Goal: Find specific page/section: Find specific page/section

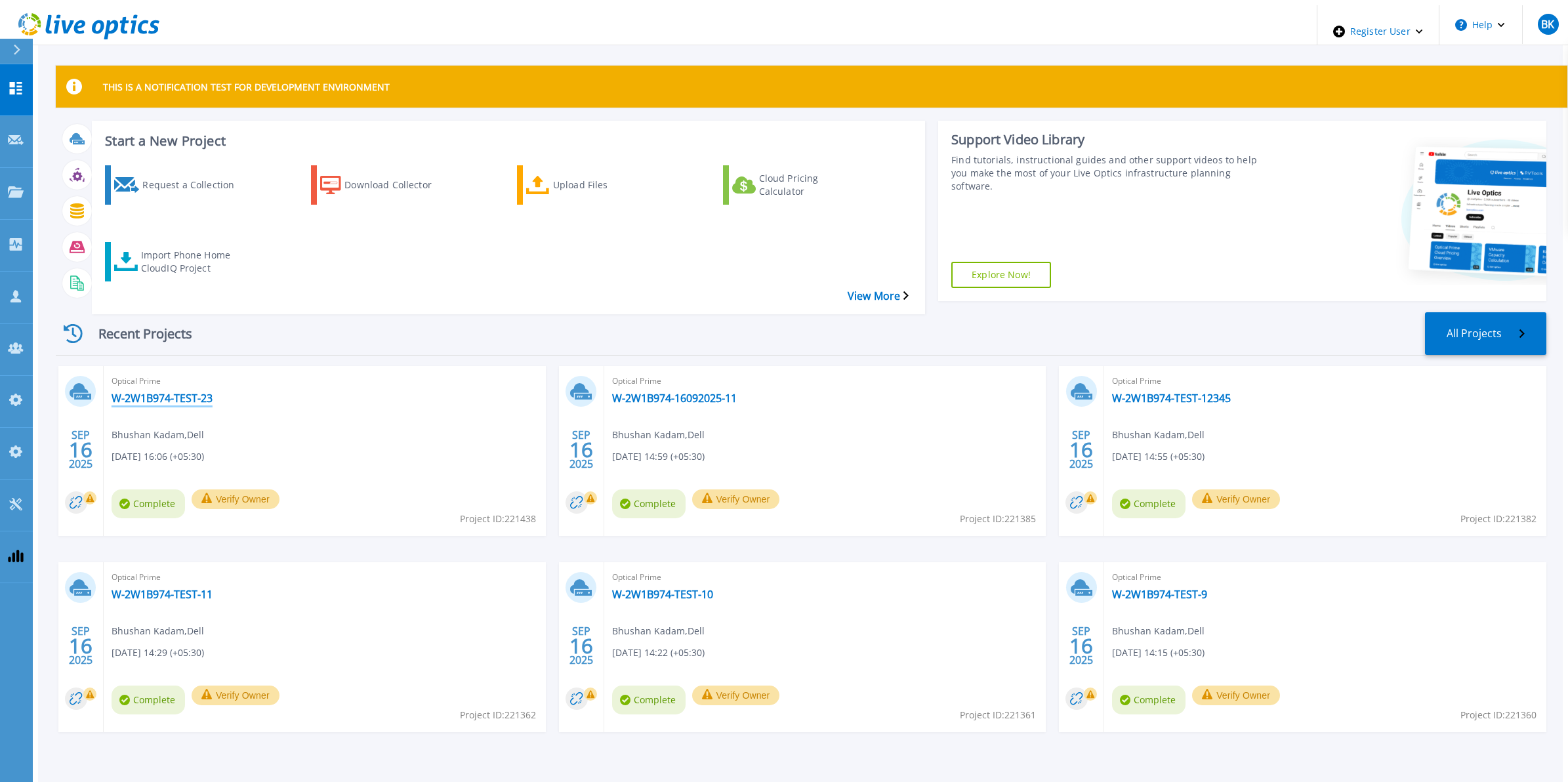
drag, startPoint x: 153, startPoint y: 372, endPoint x: 933, endPoint y: 386, distance: 780.1
click at [153, 391] on link "W-2W1B974-TEST-23" at bounding box center [162, 398] width 101 height 13
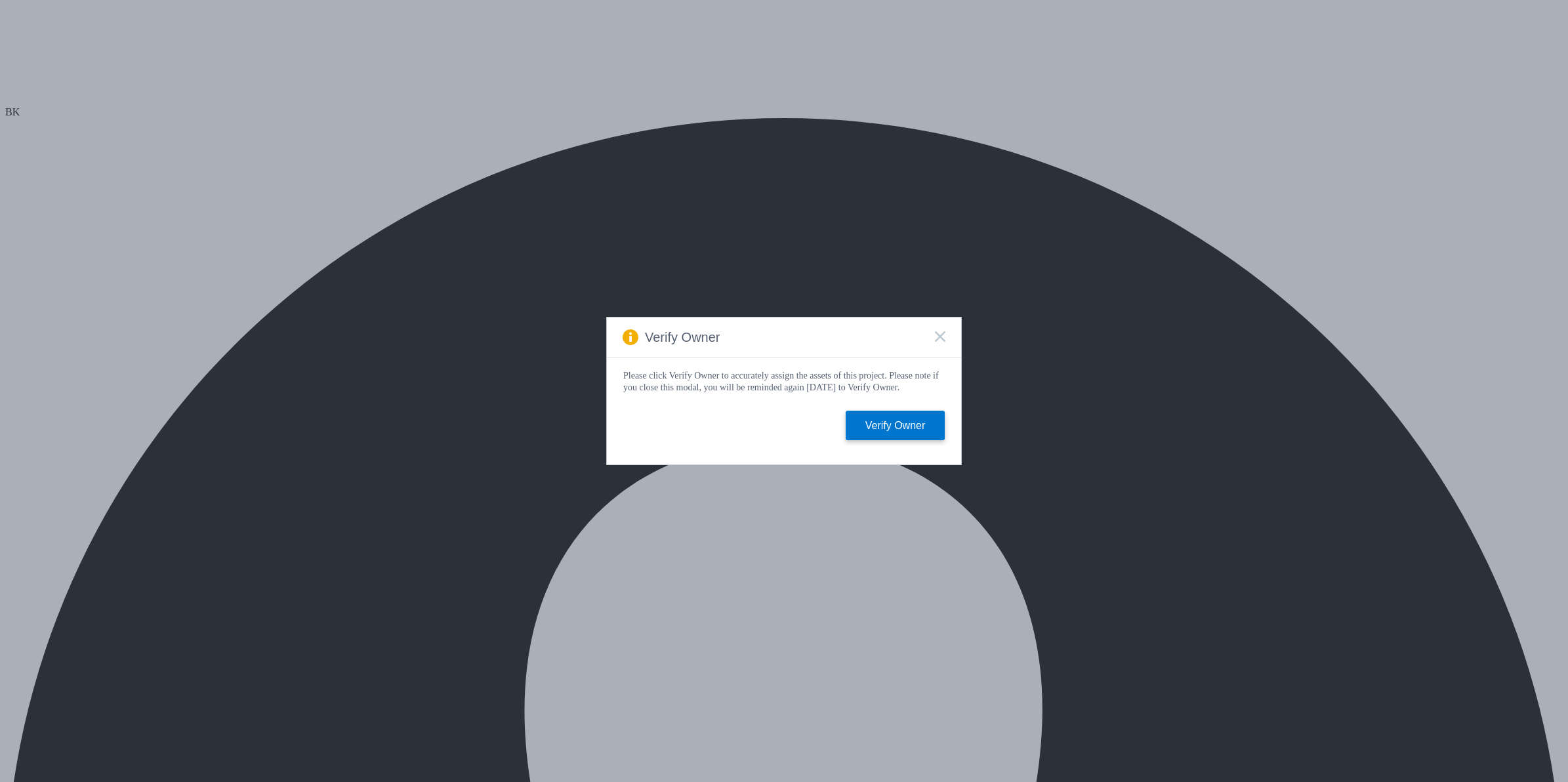
click at [939, 331] on icon at bounding box center [940, 336] width 11 height 11
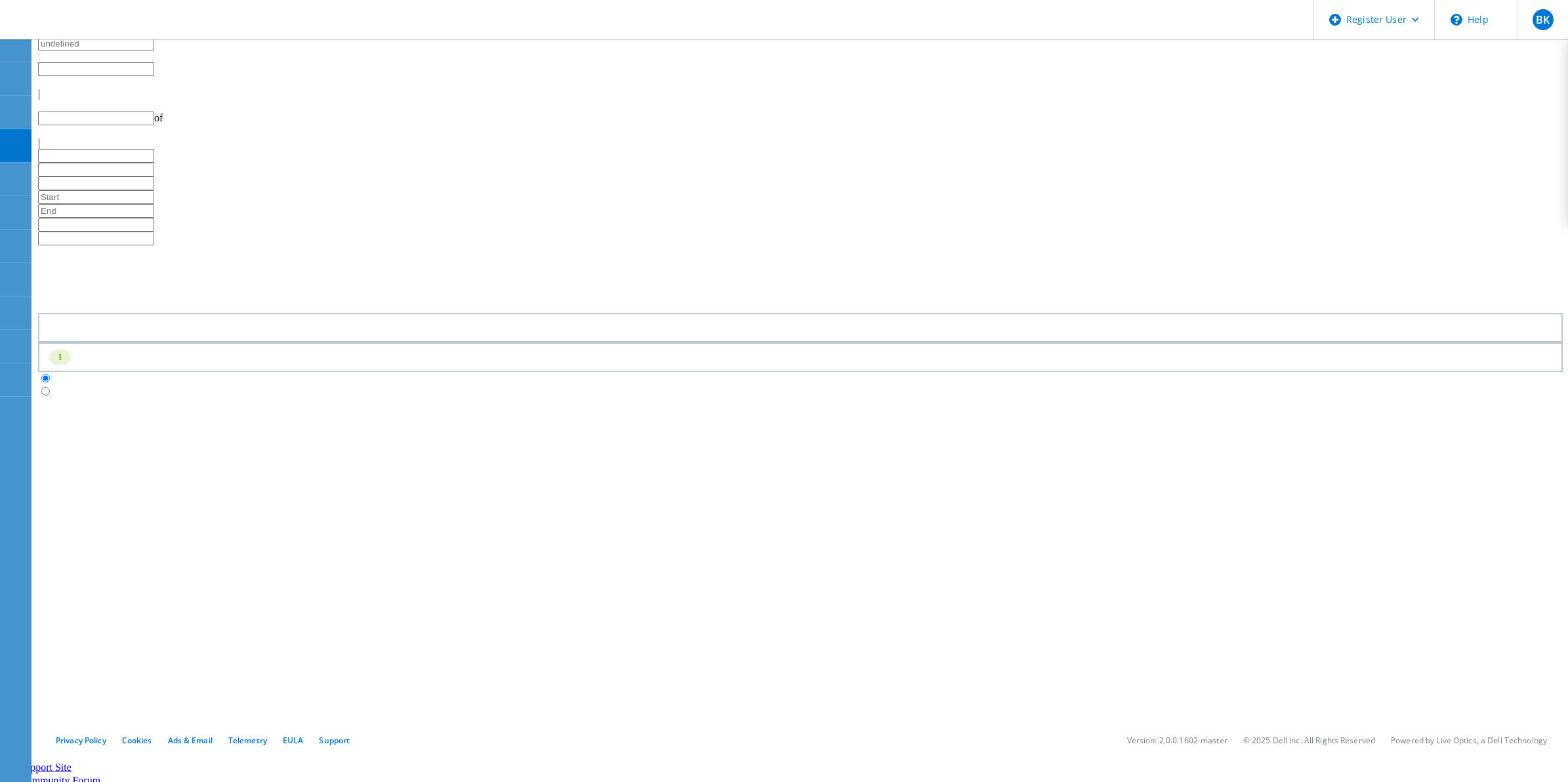
type input "1"
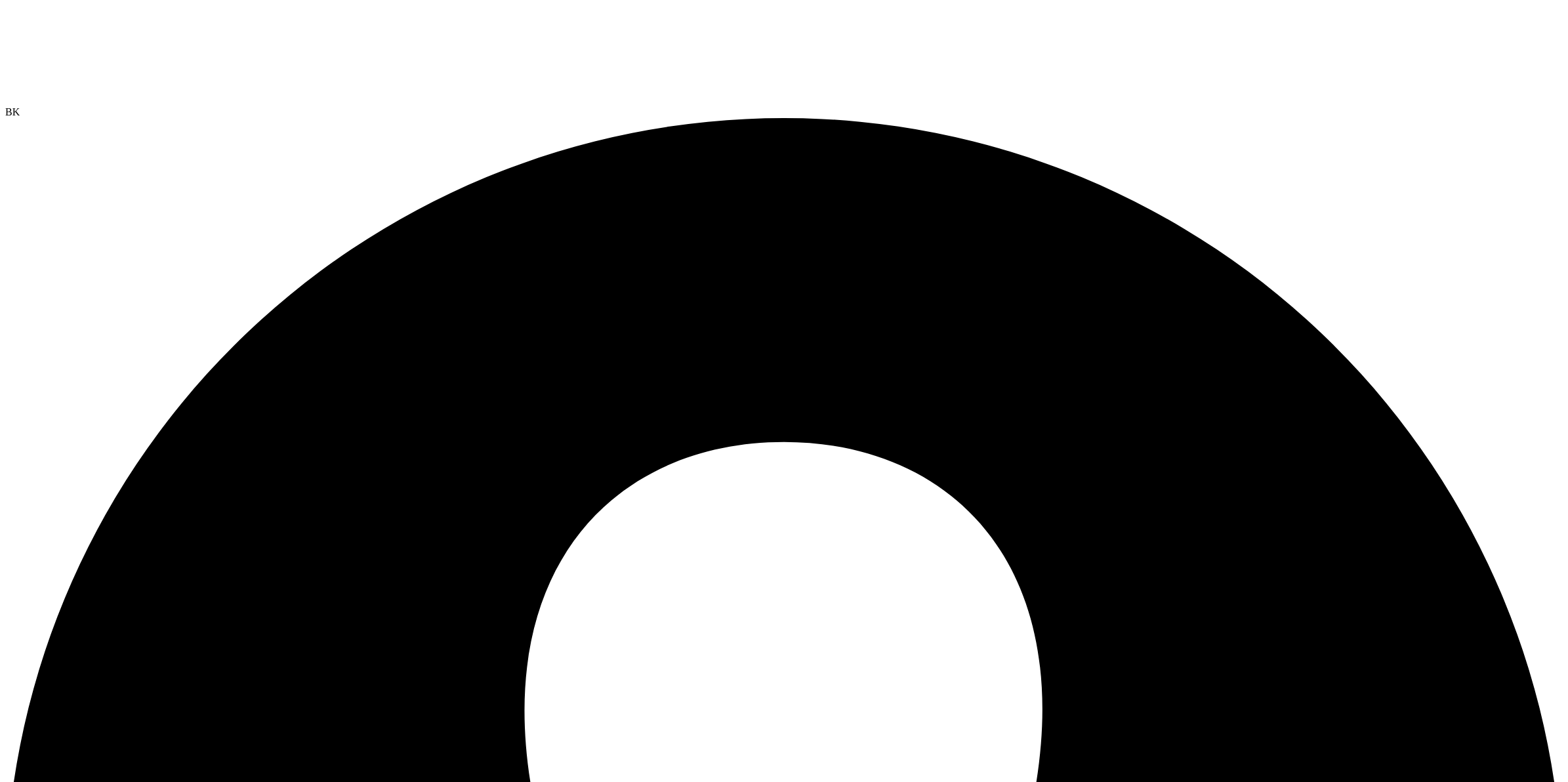
select select "USD"
select select "SelectRegion"
drag, startPoint x: 34, startPoint y: 138, endPoint x: 69, endPoint y: 149, distance: 36.7
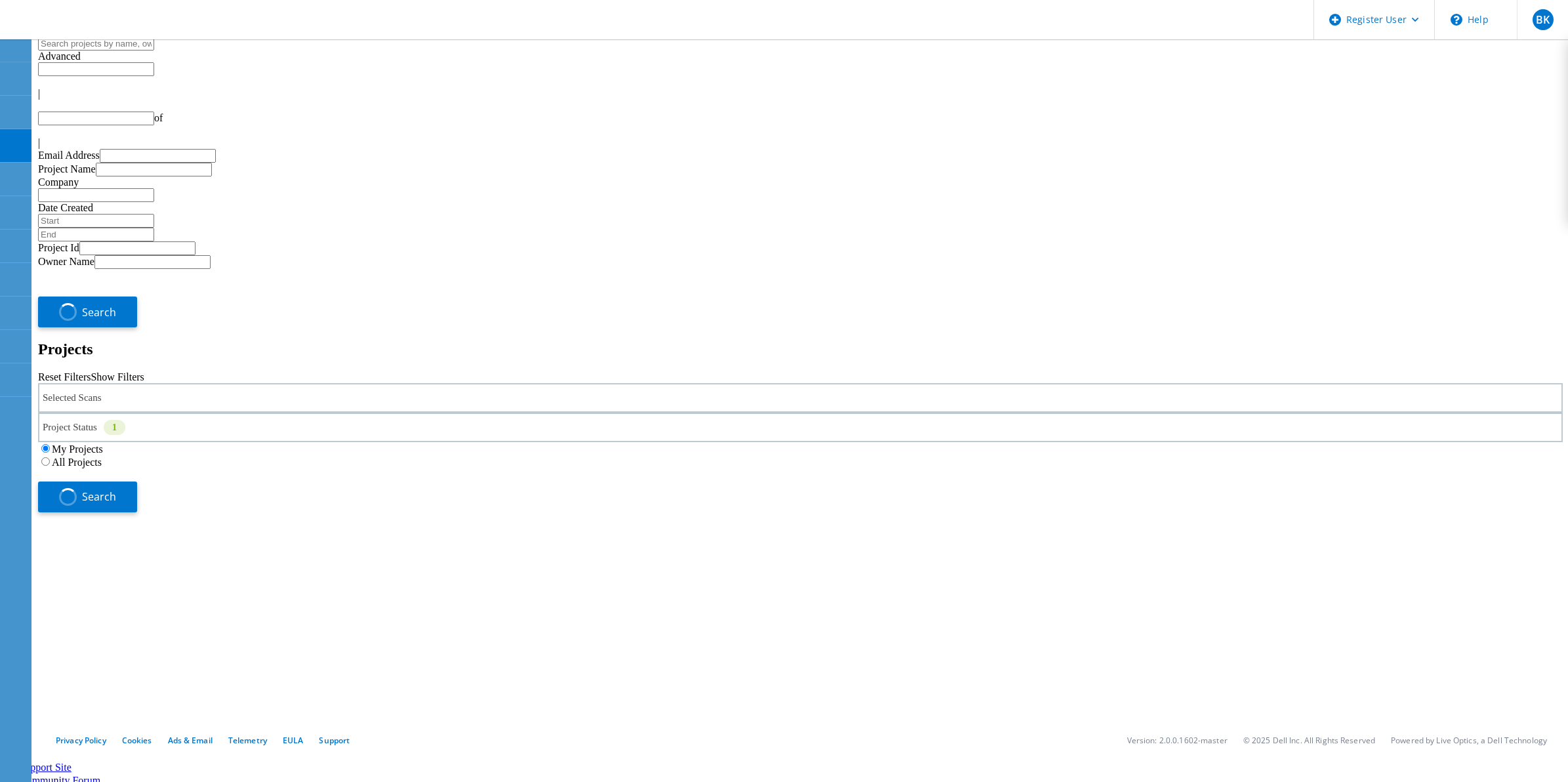
type input "1"
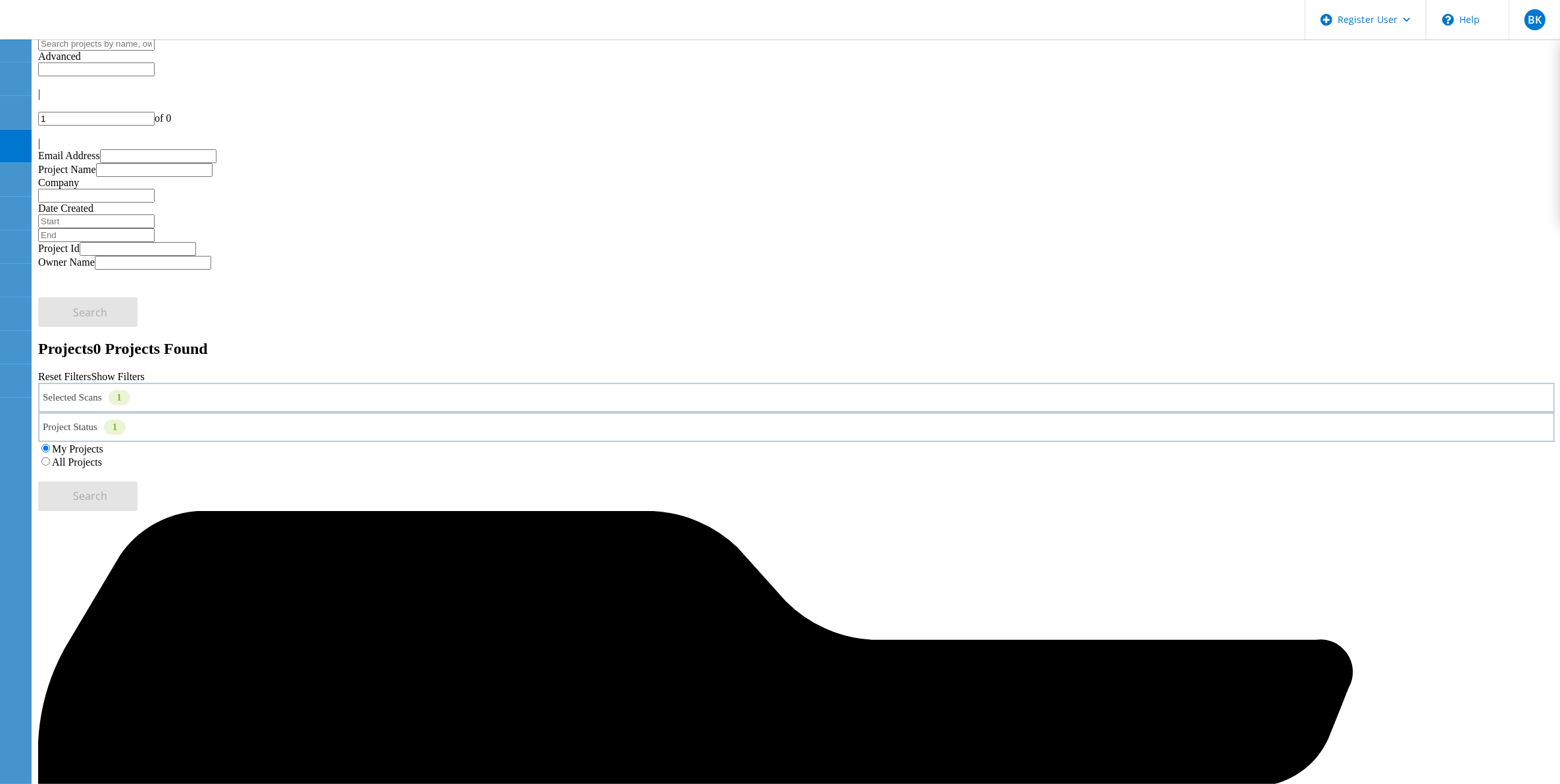
click at [1030, 456] on div "All Projects" at bounding box center [796, 462] width 1516 height 13
click at [102, 457] on label "All Projects" at bounding box center [77, 462] width 50 height 12
click at [50, 457] on input "All Projects" at bounding box center [46, 462] width 9 height 9
click at [108, 489] on span "Search" at bounding box center [91, 496] width 34 height 14
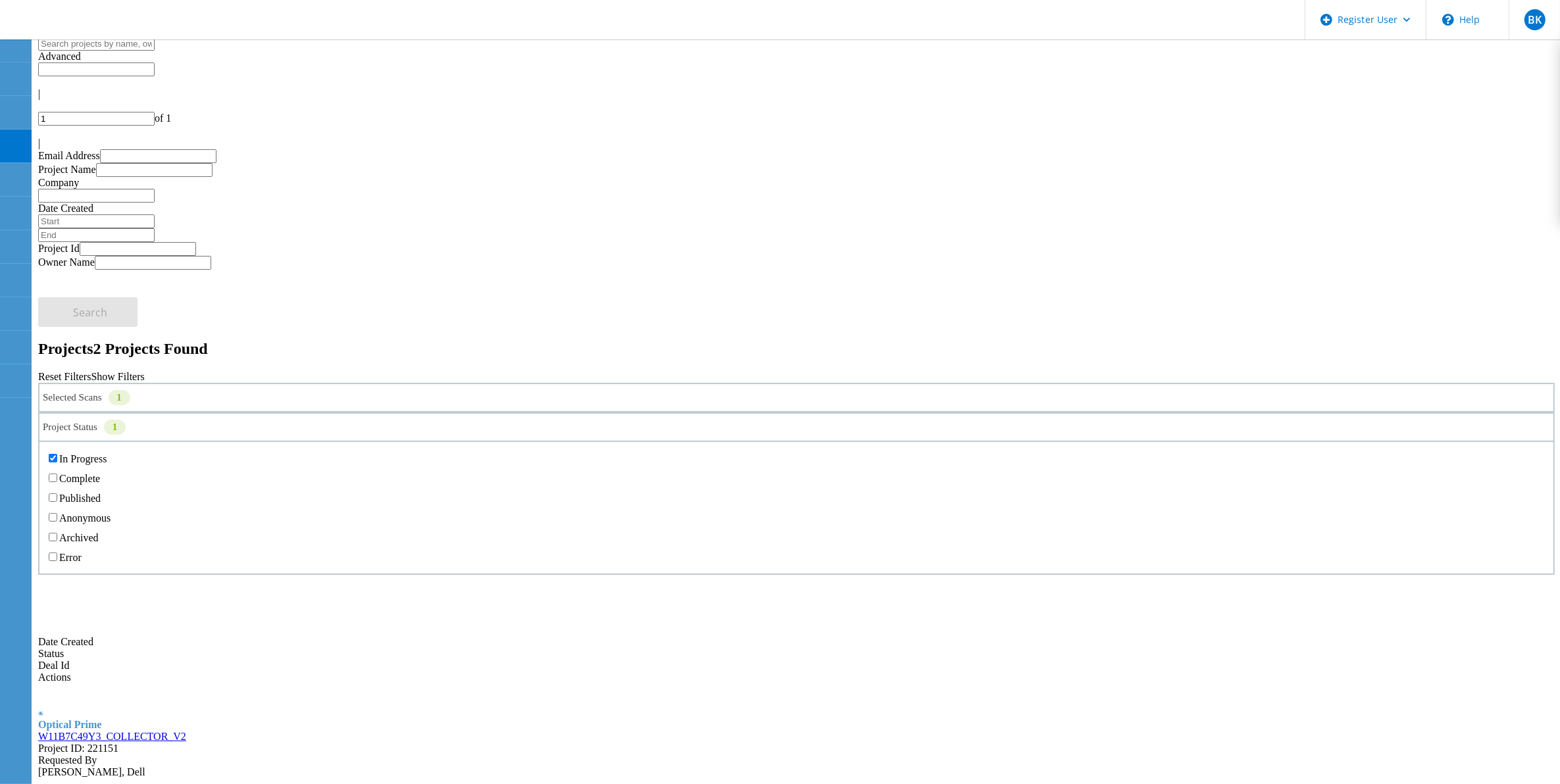
click at [824, 413] on div "Project Status 1" at bounding box center [796, 427] width 1516 height 29
click at [100, 473] on label "Complete" at bounding box center [80, 479] width 41 height 12
click at [57, 473] on input "Complete" at bounding box center [53, 478] width 9 height 9
click at [107, 453] on label "In Progress" at bounding box center [83, 458] width 47 height 12
click at [57, 454] on input "In Progress" at bounding box center [53, 458] width 9 height 9
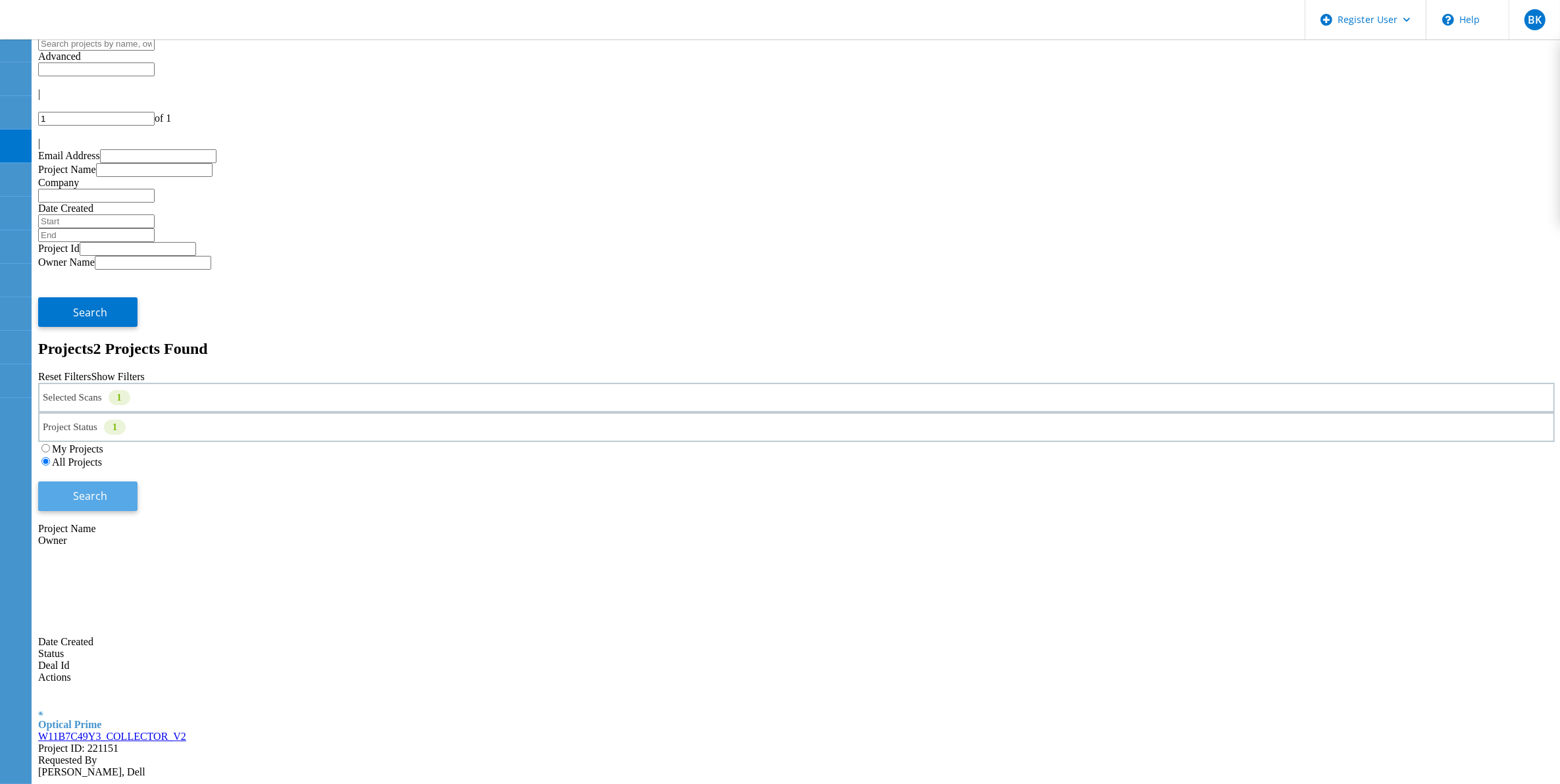
click at [108, 489] on span "Search" at bounding box center [91, 496] width 34 height 14
click at [136, 731] on link "W-2W1B974-TEST-23" at bounding box center [87, 736] width 98 height 12
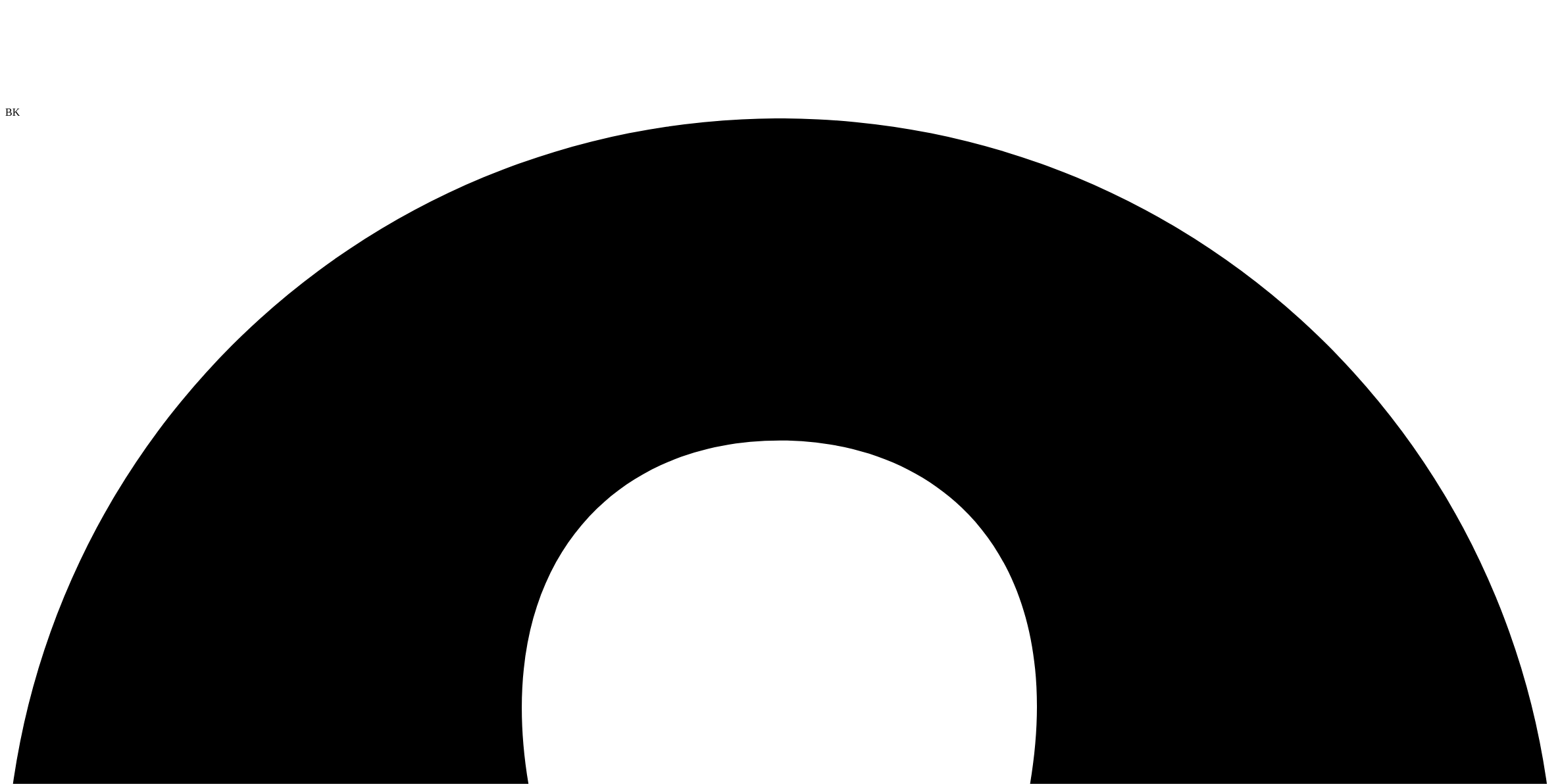
drag, startPoint x: 109, startPoint y: 198, endPoint x: 258, endPoint y: 194, distance: 149.1
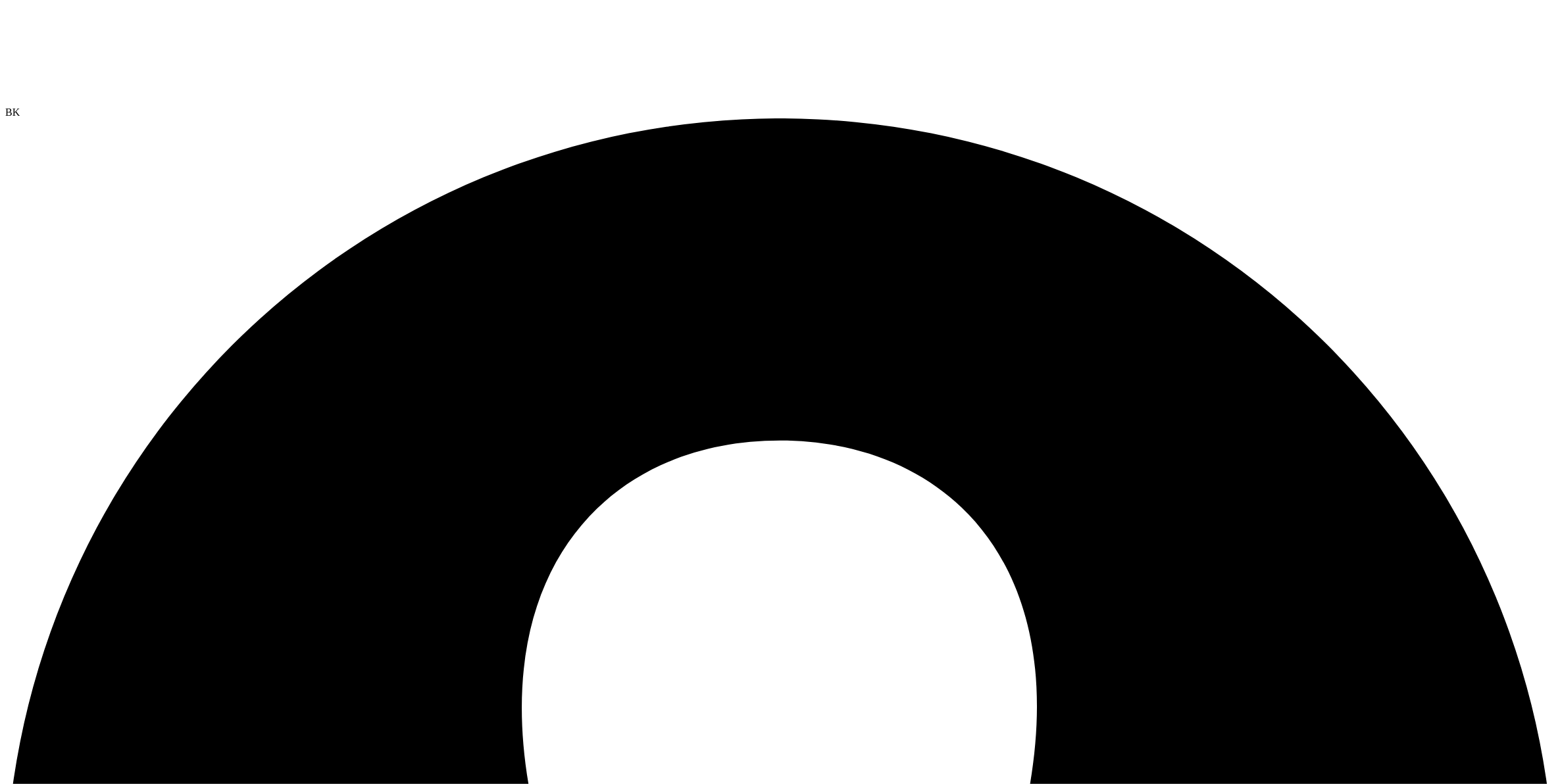
copy h2 "W-2W1B974-TEST-23"
drag, startPoint x: 129, startPoint y: 486, endPoint x: 136, endPoint y: 489, distance: 7.6
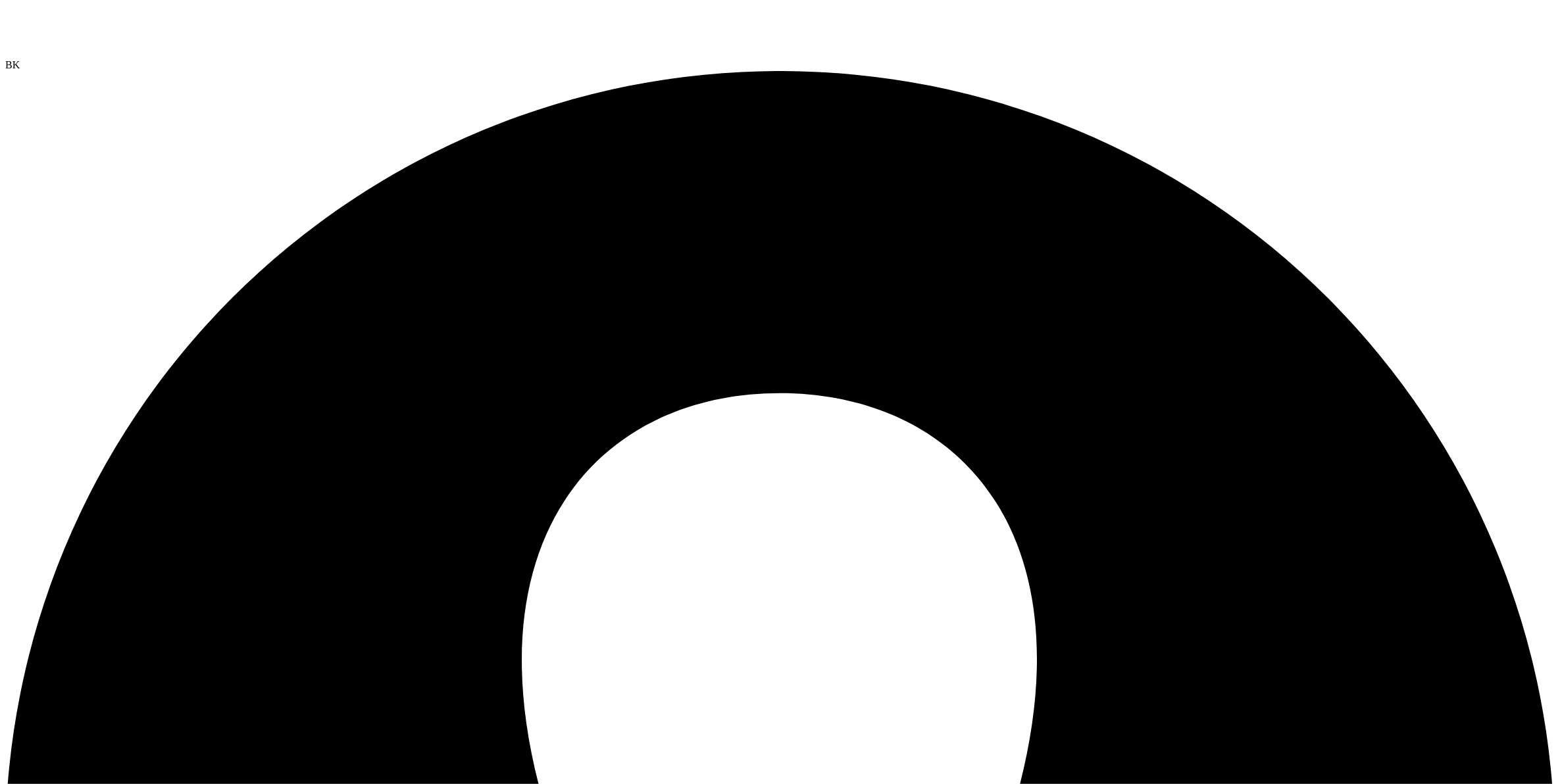
scroll to position [68, 0]
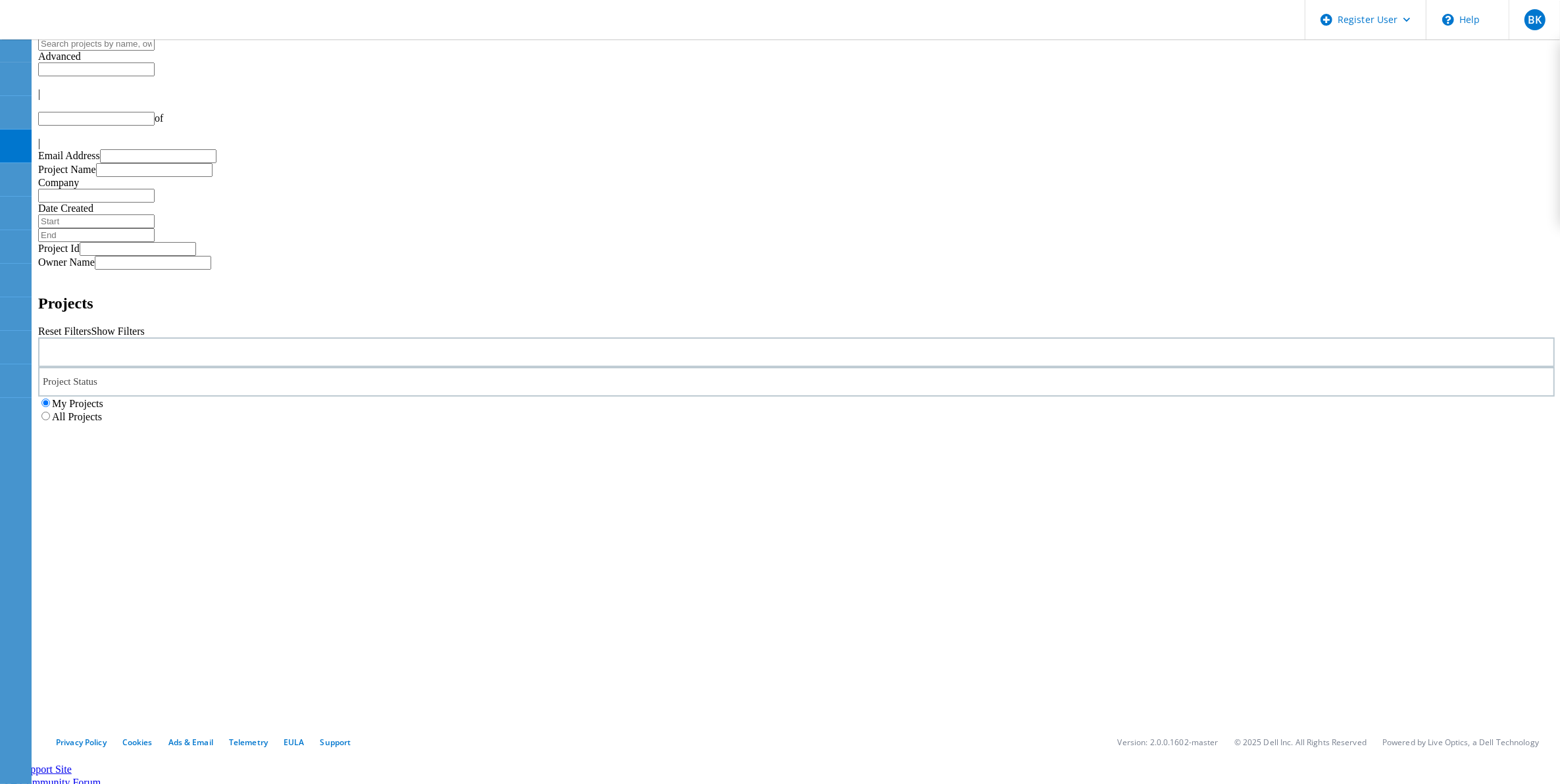
type input "1"
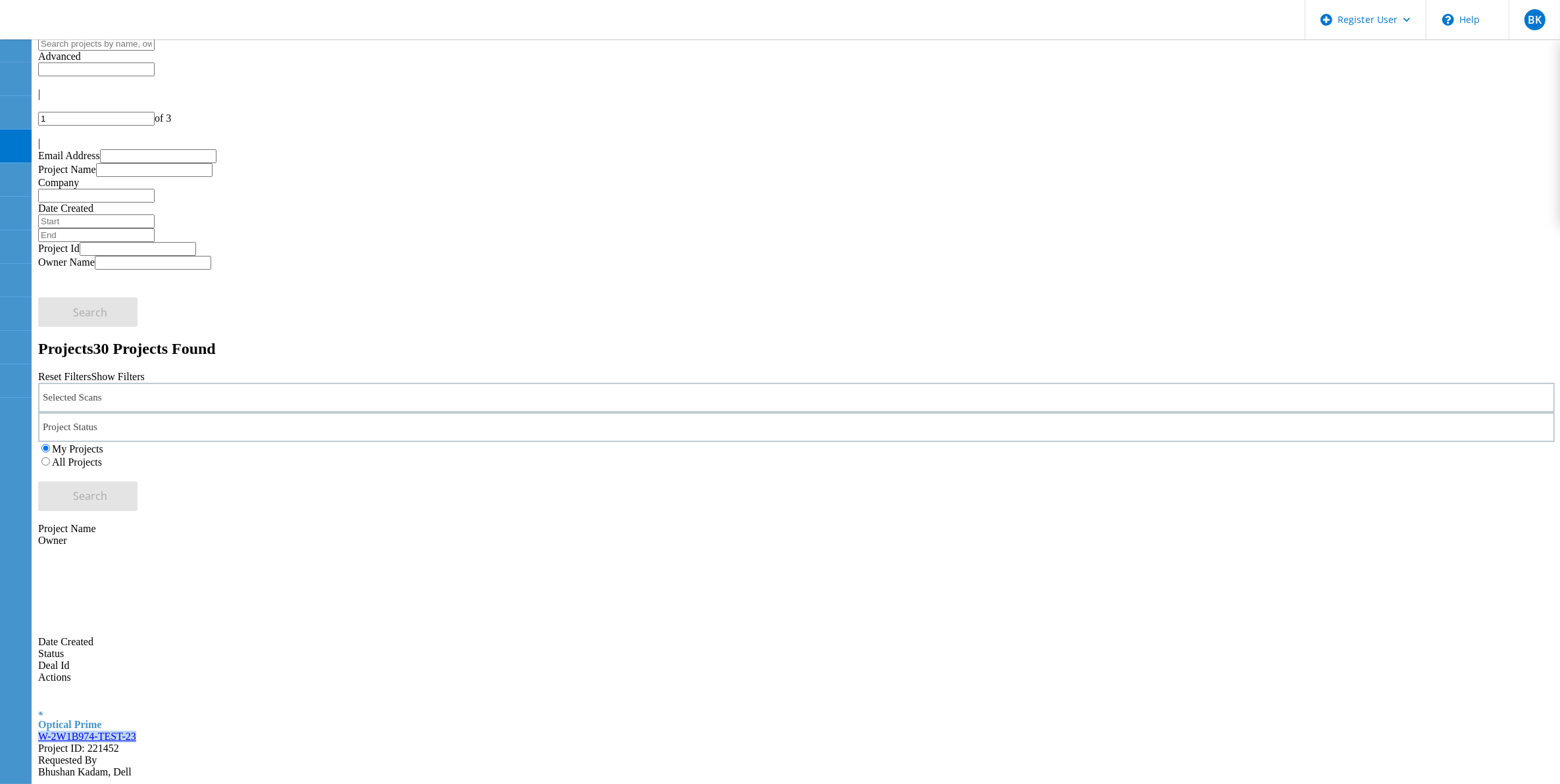
drag, startPoint x: 288, startPoint y: 259, endPoint x: 173, endPoint y: 259, distance: 115.0
click at [173, 731] on div "W-2W1B974-TEST-23 Project ID: 221452" at bounding box center [796, 742] width 1516 height 24
copy link "W-2W1B974-TEST-23"
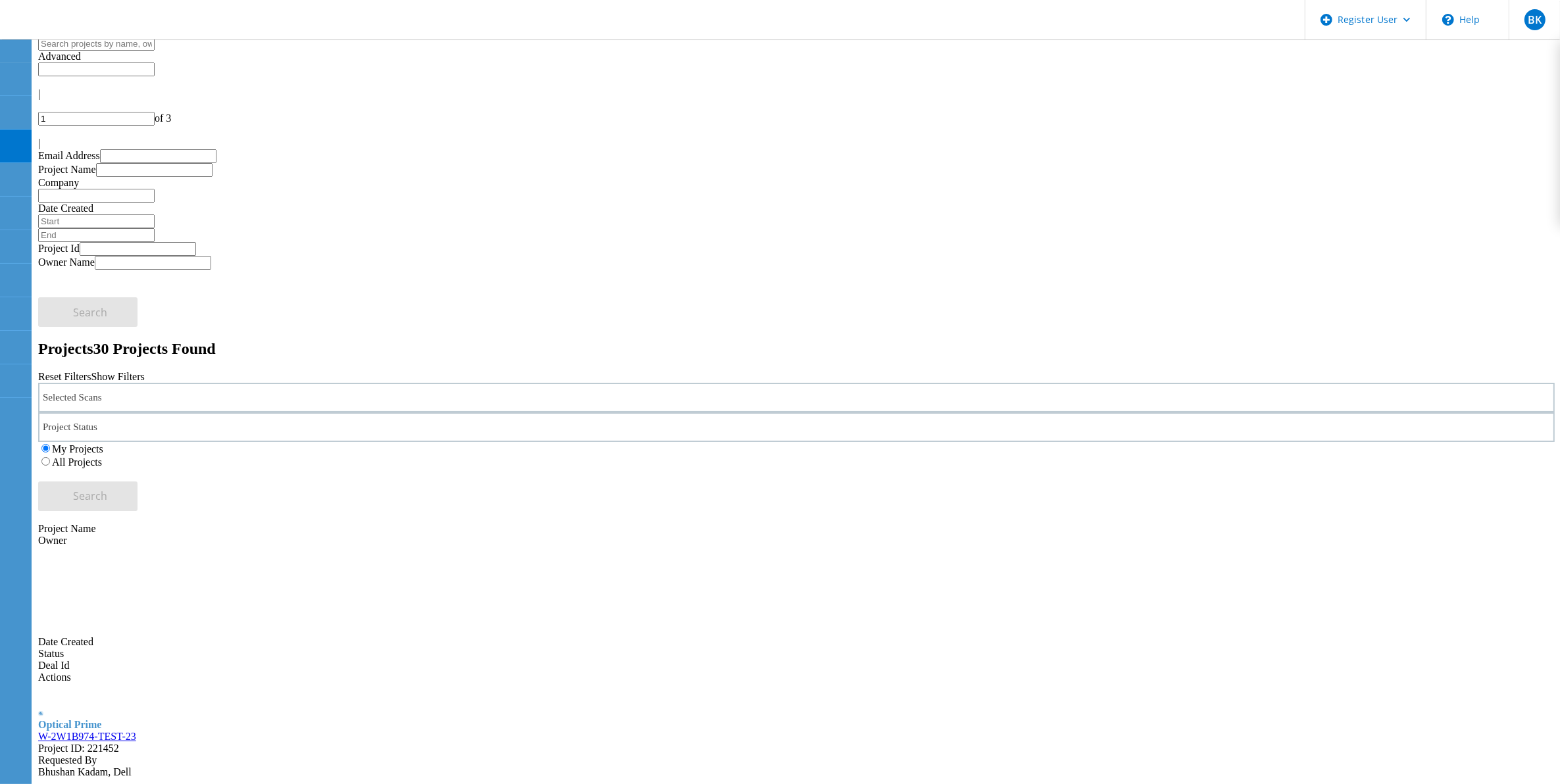
drag, startPoint x: 229, startPoint y: 367, endPoint x: 304, endPoint y: 368, distance: 75.0
click at [119, 743] on span "Project ID: 221452" at bounding box center [78, 748] width 81 height 12
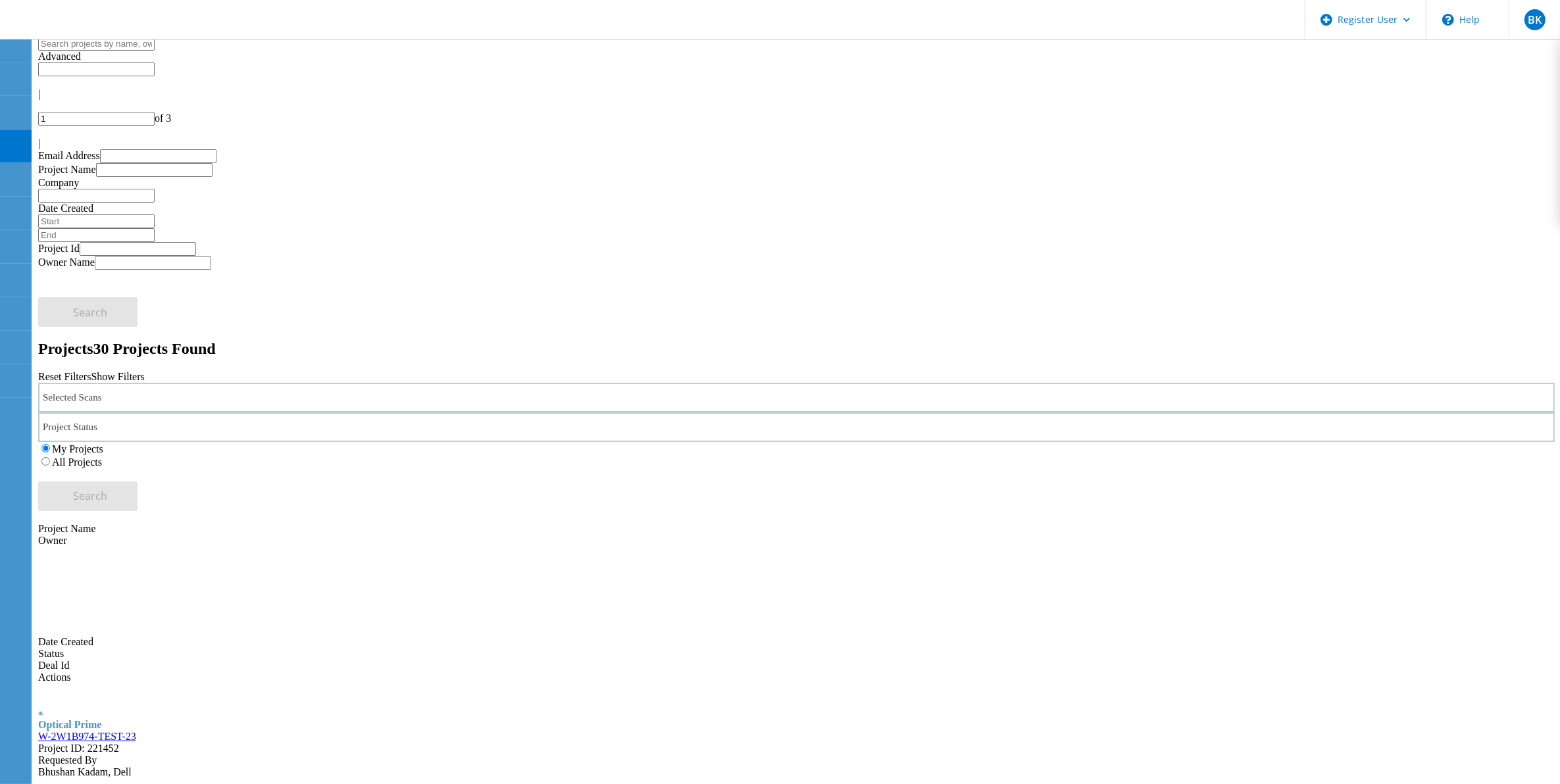
drag, startPoint x: 214, startPoint y: 274, endPoint x: 304, endPoint y: 288, distance: 91.1
click at [304, 731] on div "W-2W1B974-TEST-23 Project ID: 221452" at bounding box center [796, 742] width 1516 height 24
click at [136, 731] on link "W-2W1B974-TEST-23" at bounding box center [87, 736] width 98 height 12
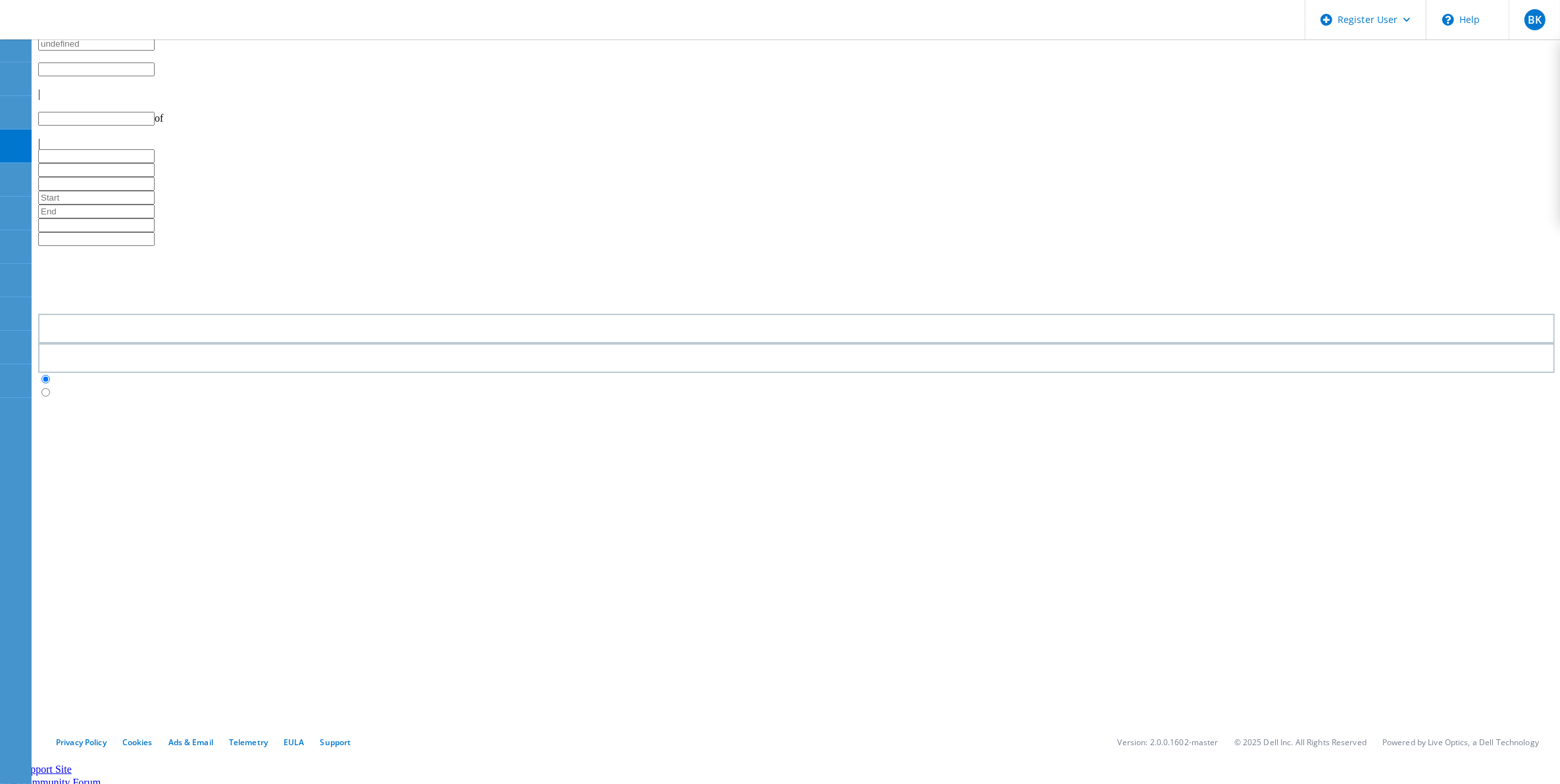
type input "1"
